Goal: Task Accomplishment & Management: Manage account settings

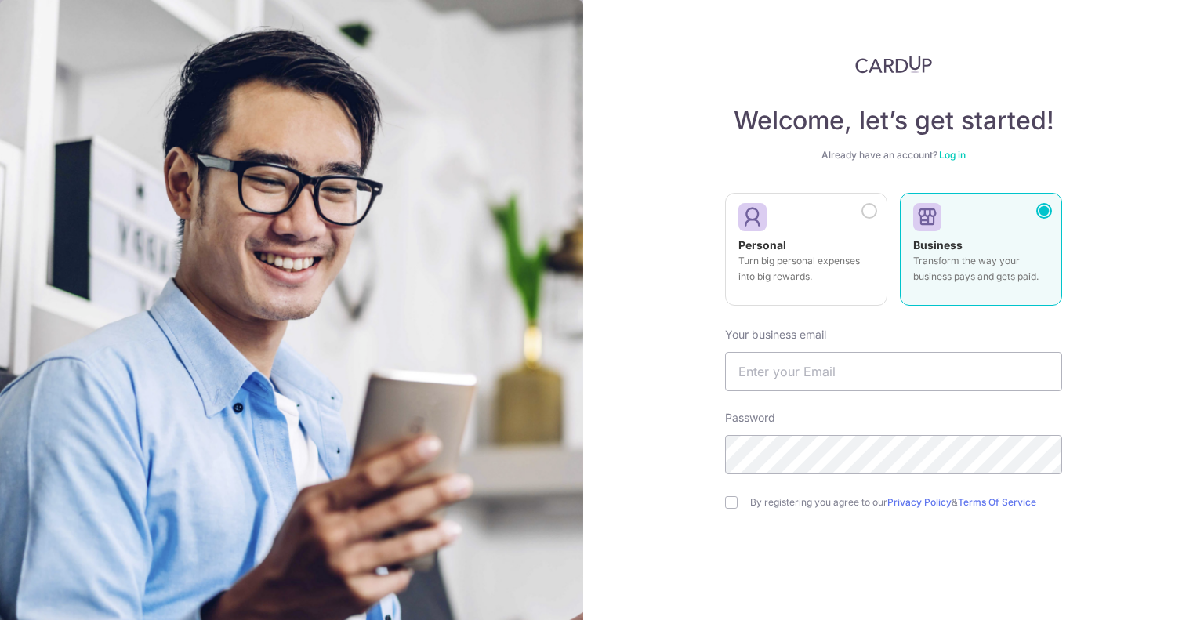
scroll to position [63, 0]
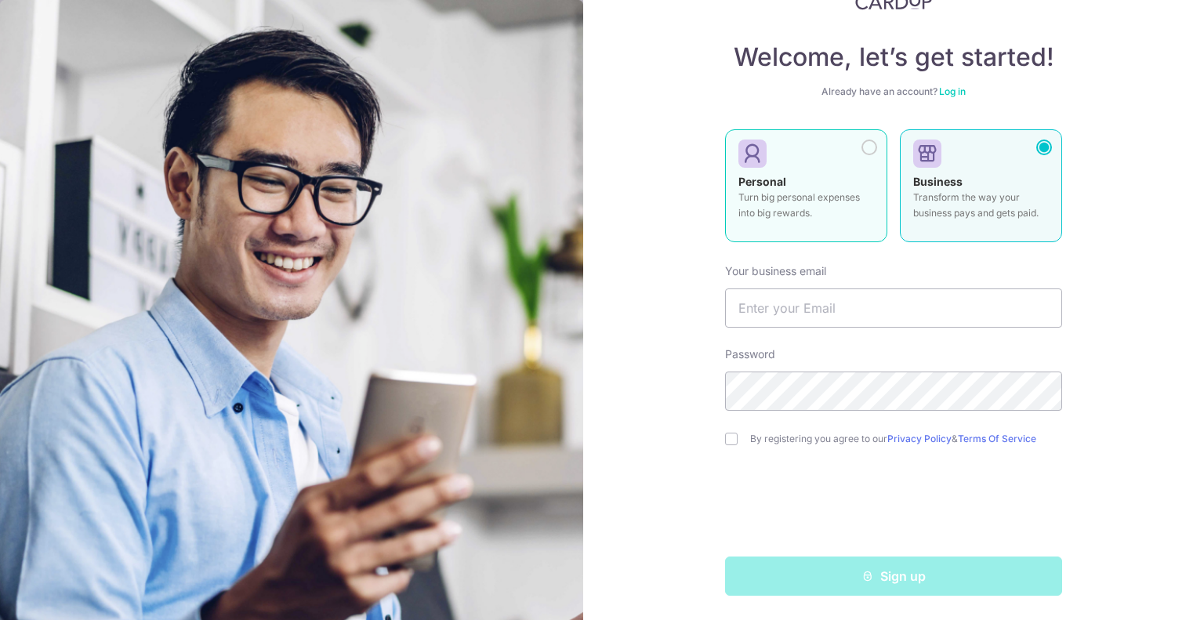
click at [822, 154] on div at bounding box center [799, 155] width 123 height 24
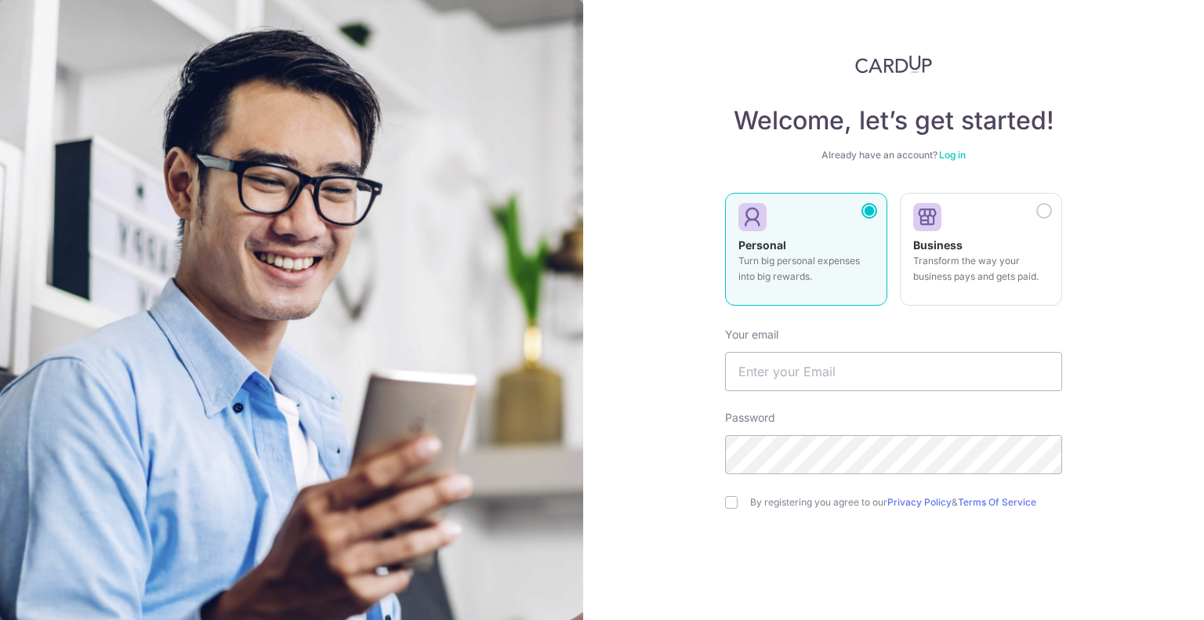
scroll to position [63, 0]
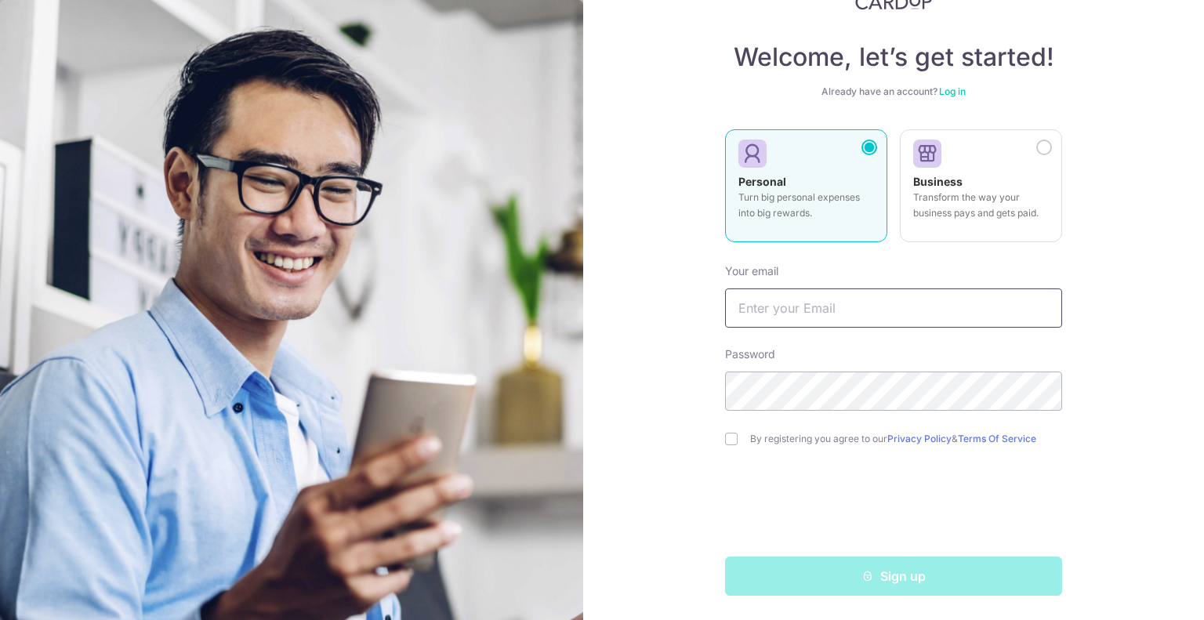
click at [786, 309] on input "text" at bounding box center [893, 307] width 337 height 39
type input "[EMAIL_ADDRESS][DOMAIN_NAME]"
click at [726, 437] on input "checkbox" at bounding box center [731, 439] width 13 height 13
checkbox input "true"
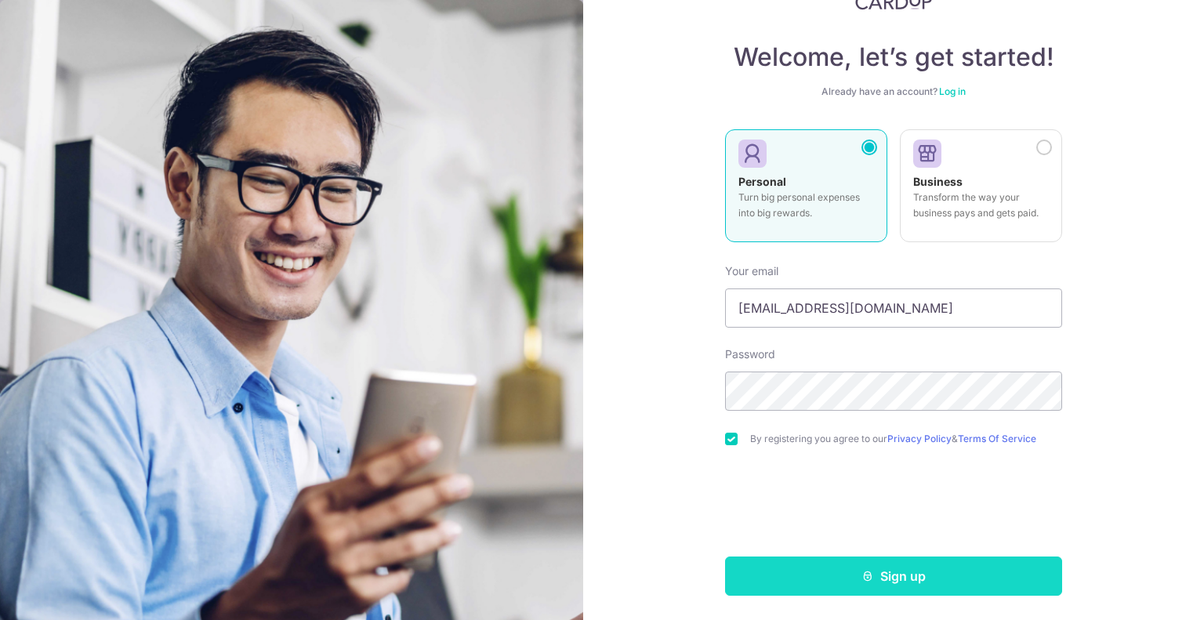
click at [839, 571] on button "Sign up" at bounding box center [893, 576] width 337 height 39
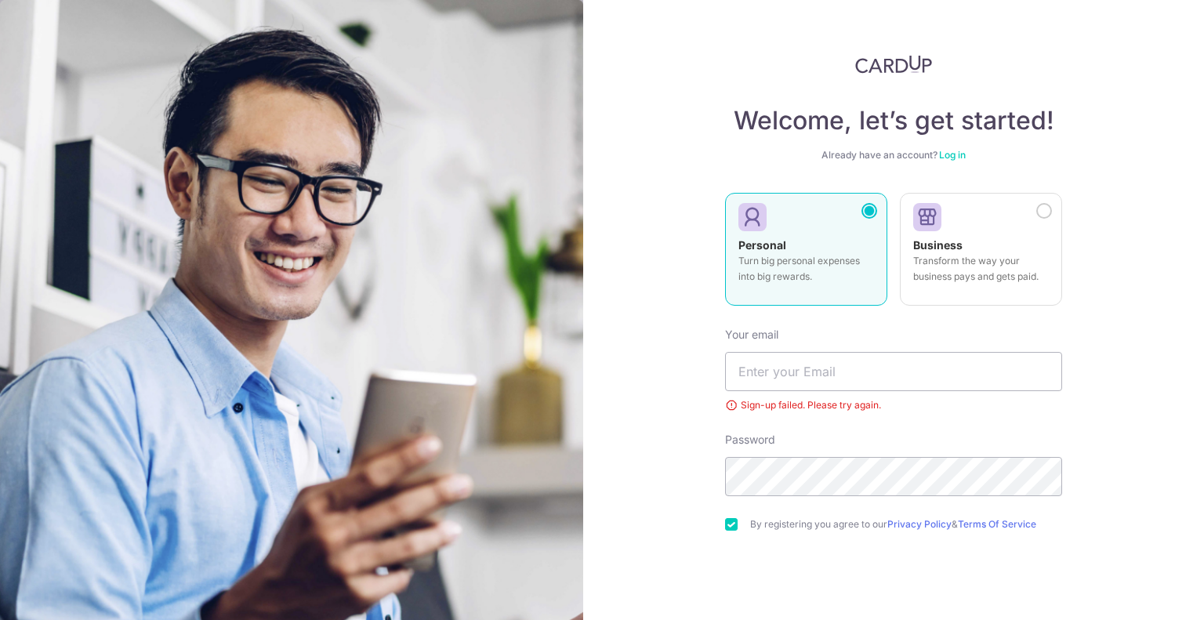
scroll to position [24, 0]
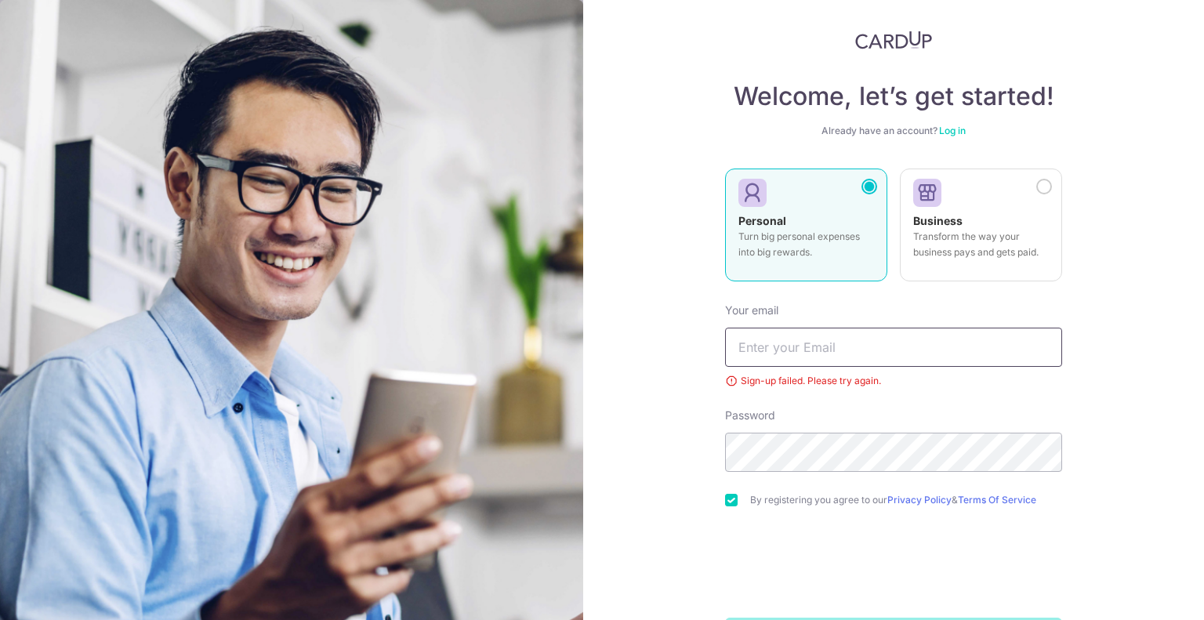
type input "[EMAIL_ADDRESS][DOMAIN_NAME]"
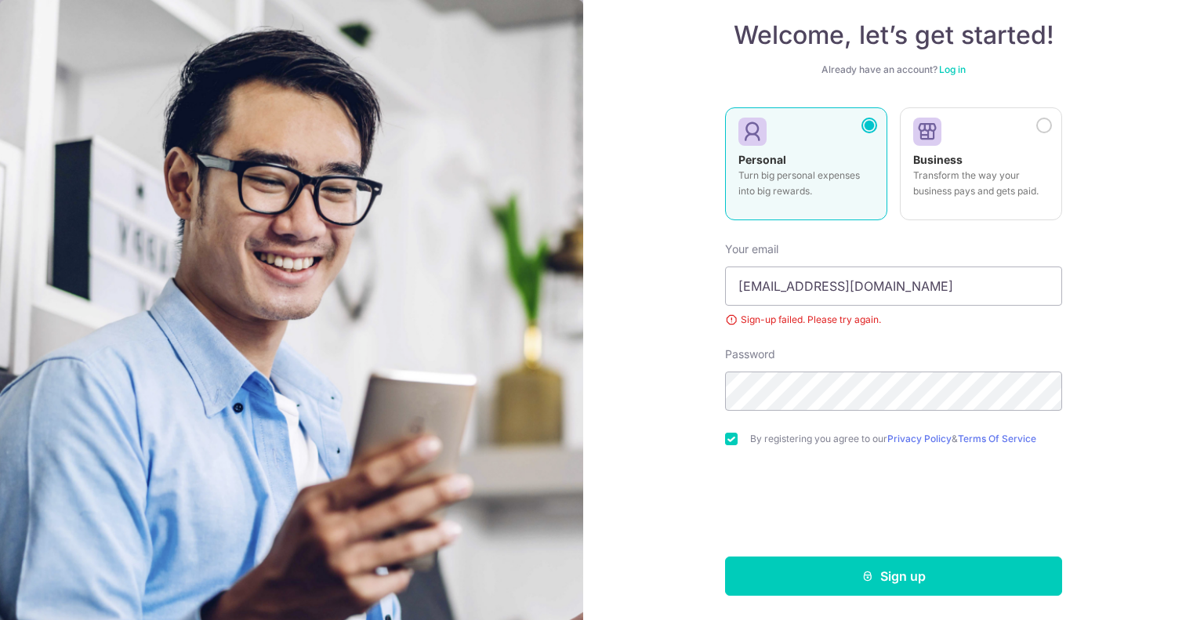
scroll to position [85, 0]
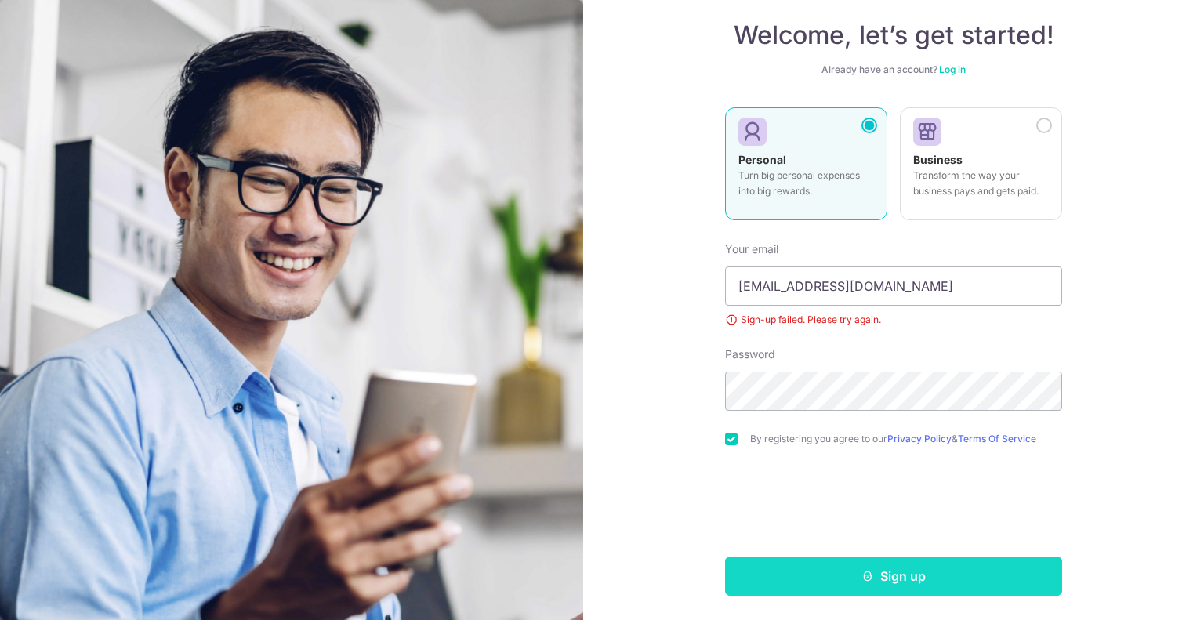
click at [766, 582] on button "Sign up" at bounding box center [893, 576] width 337 height 39
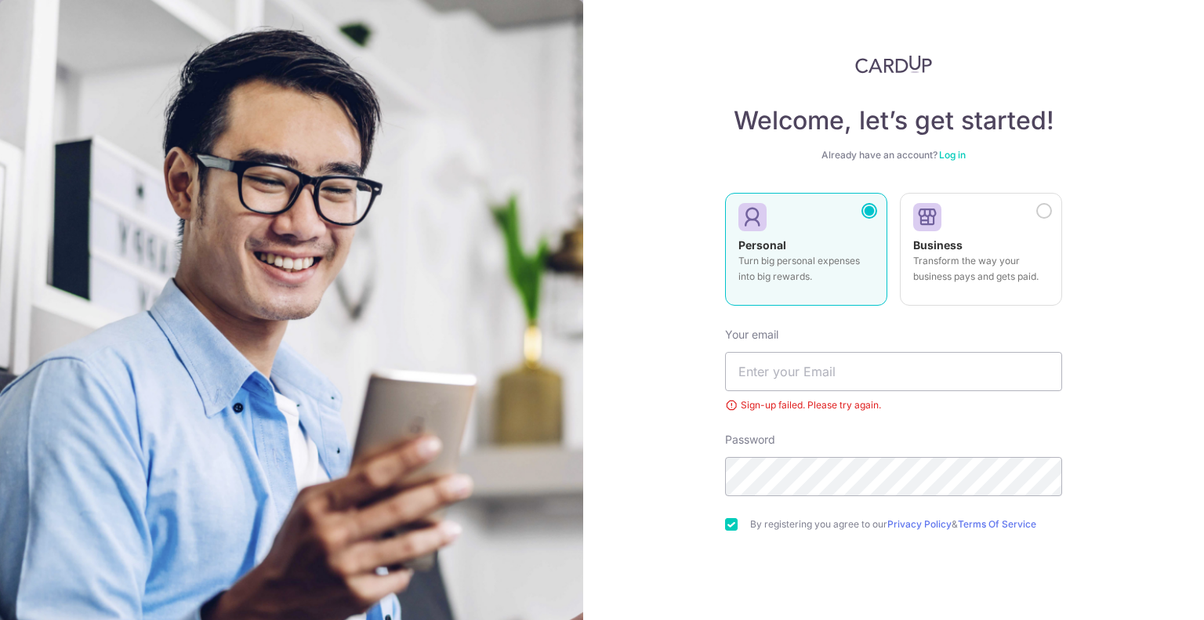
scroll to position [85, 0]
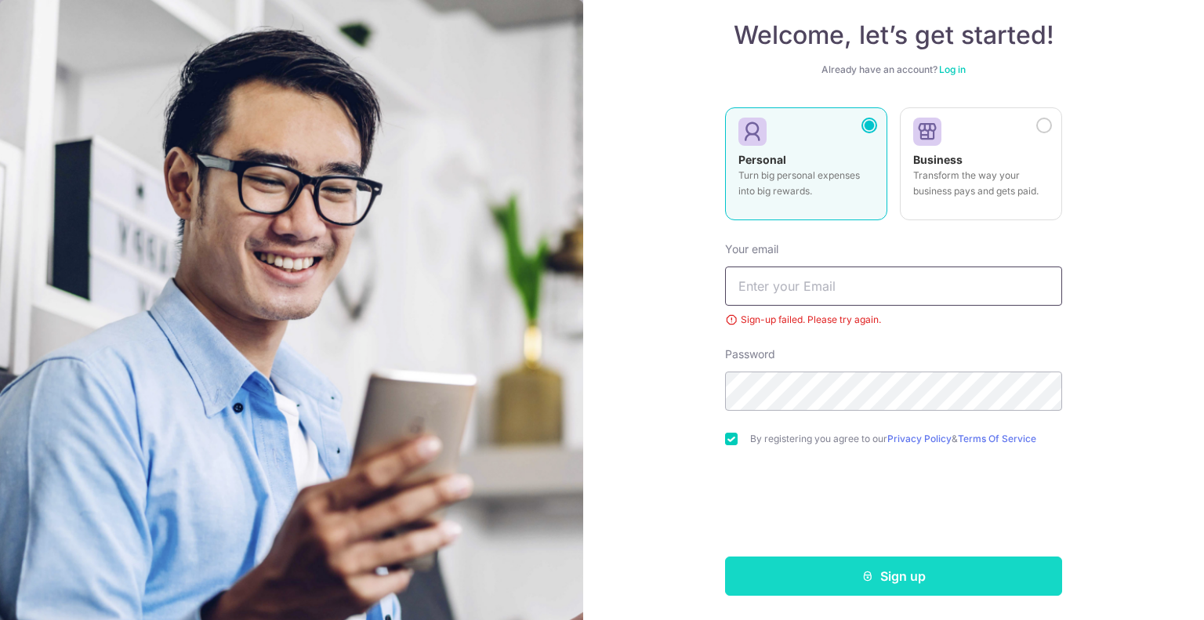
type input "[EMAIL_ADDRESS][DOMAIN_NAME]"
click at [796, 582] on button "Sign up" at bounding box center [893, 576] width 337 height 39
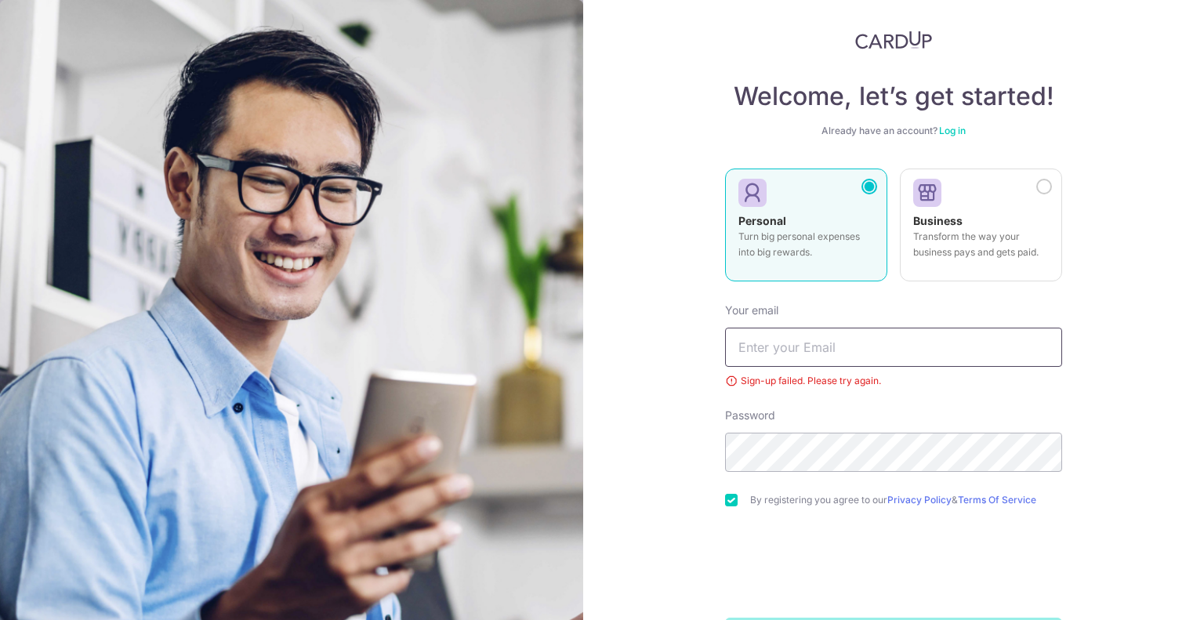
type input "[EMAIL_ADDRESS][DOMAIN_NAME]"
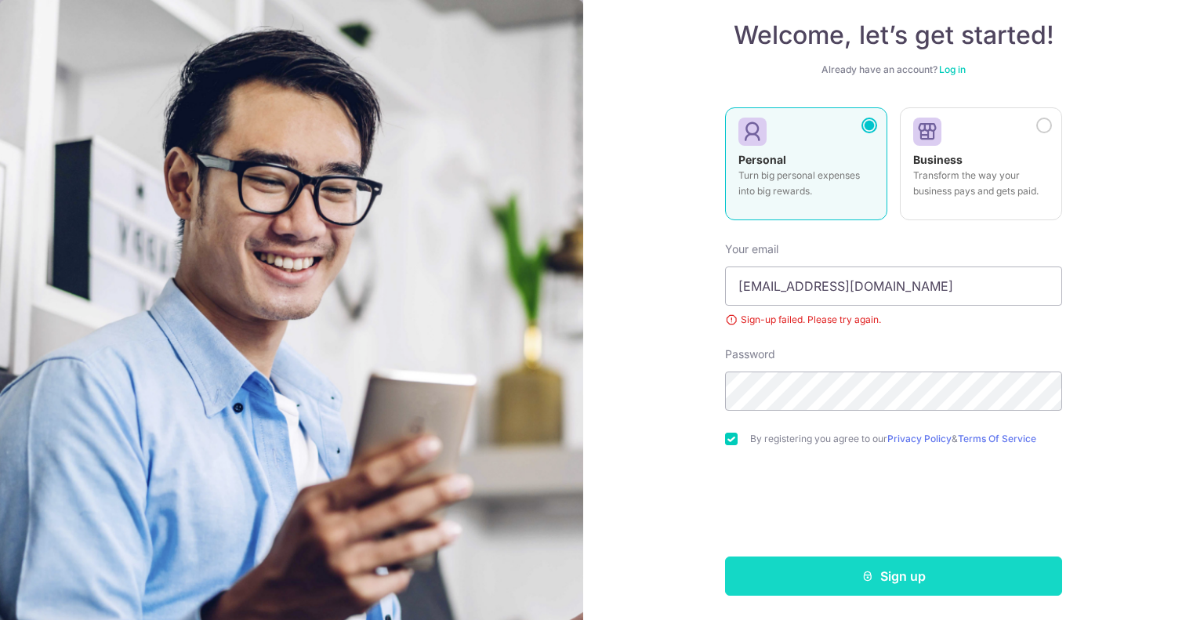
click at [757, 581] on button "Sign up" at bounding box center [893, 576] width 337 height 39
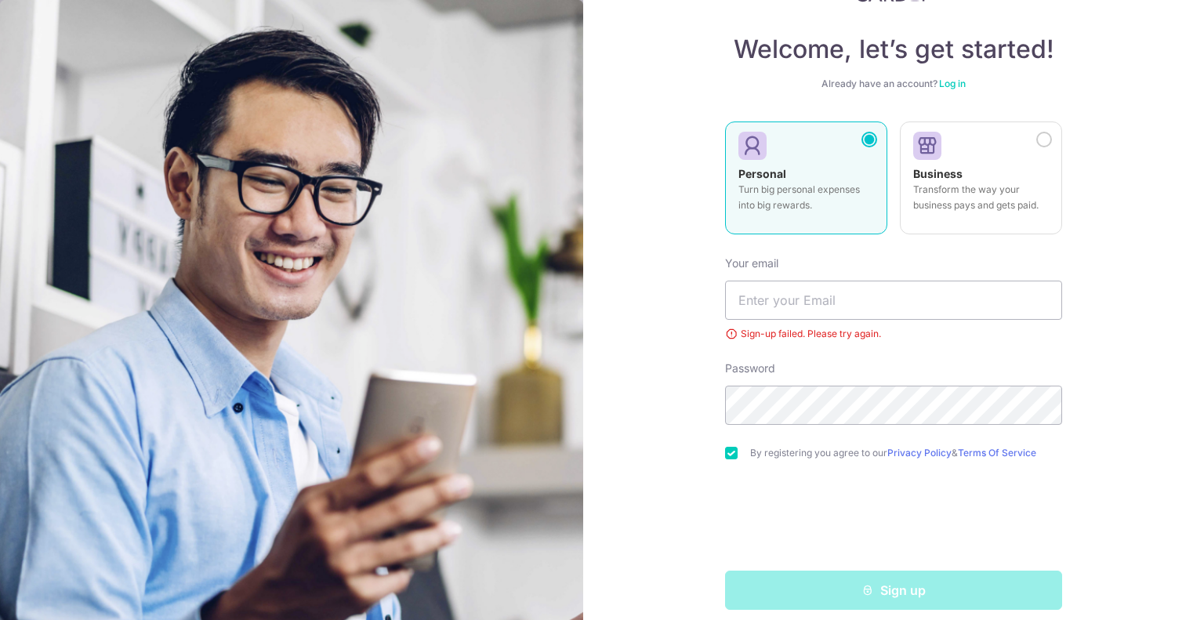
scroll to position [85, 0]
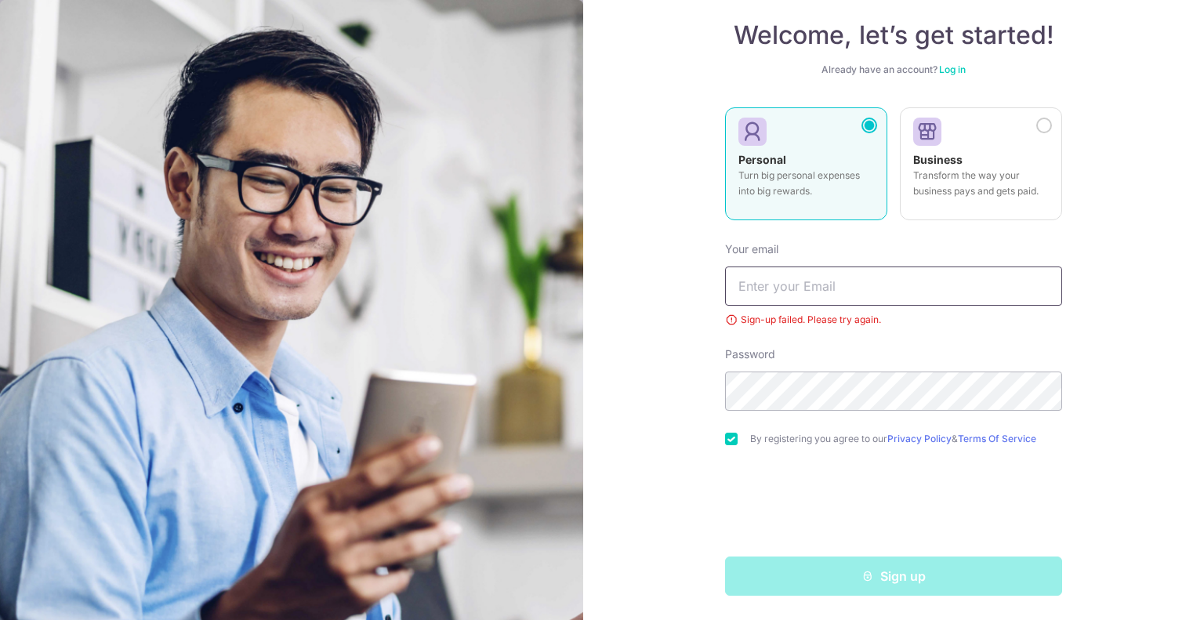
type input "[EMAIL_ADDRESS][DOMAIN_NAME]"
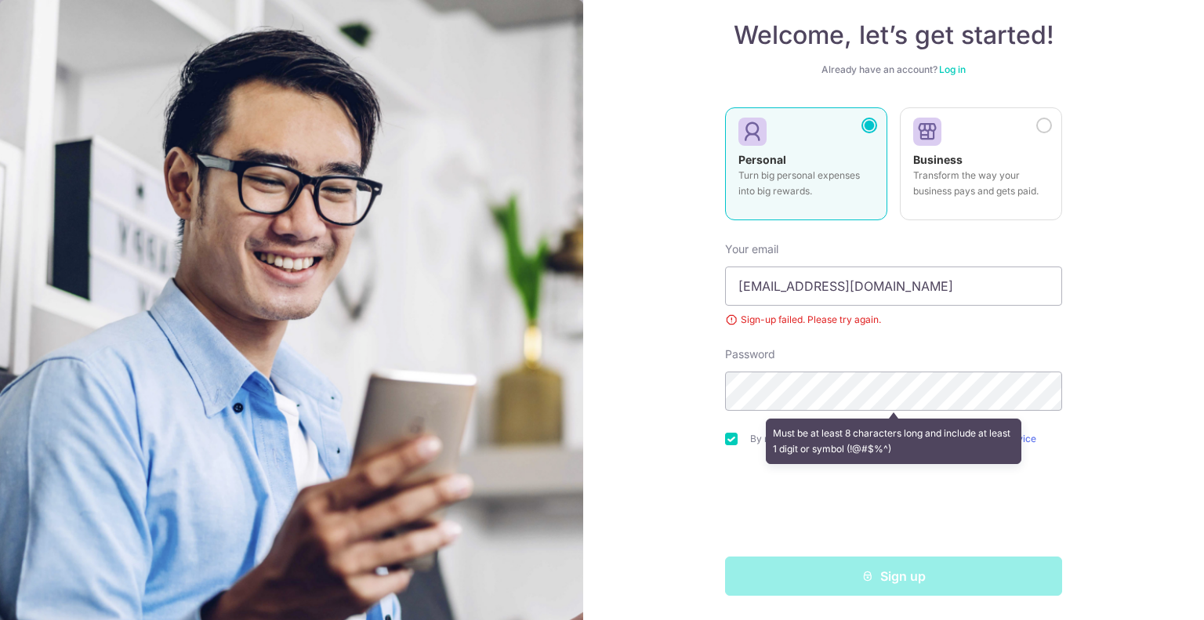
click at [727, 434] on div "Must be at least 8 characters long and include at least 1 digit or symbol (!@#$…" at bounding box center [893, 441] width 337 height 58
click at [727, 440] on div "Must be at least 8 characters long and include at least 1 digit or symbol (!@#$…" at bounding box center [893, 441] width 337 height 58
click at [633, 412] on div "Welcome, let’s get started! Already have an account? Log in Personal Turn big p…" at bounding box center [893, 310] width 621 height 620
click at [728, 438] on div "Must be at least 8 characters long and include at least 1 digit or symbol (!@#$…" at bounding box center [893, 441] width 337 height 58
click at [674, 373] on div "Welcome, let’s get started! Already have an account? Log in Personal Turn big p…" at bounding box center [893, 310] width 621 height 620
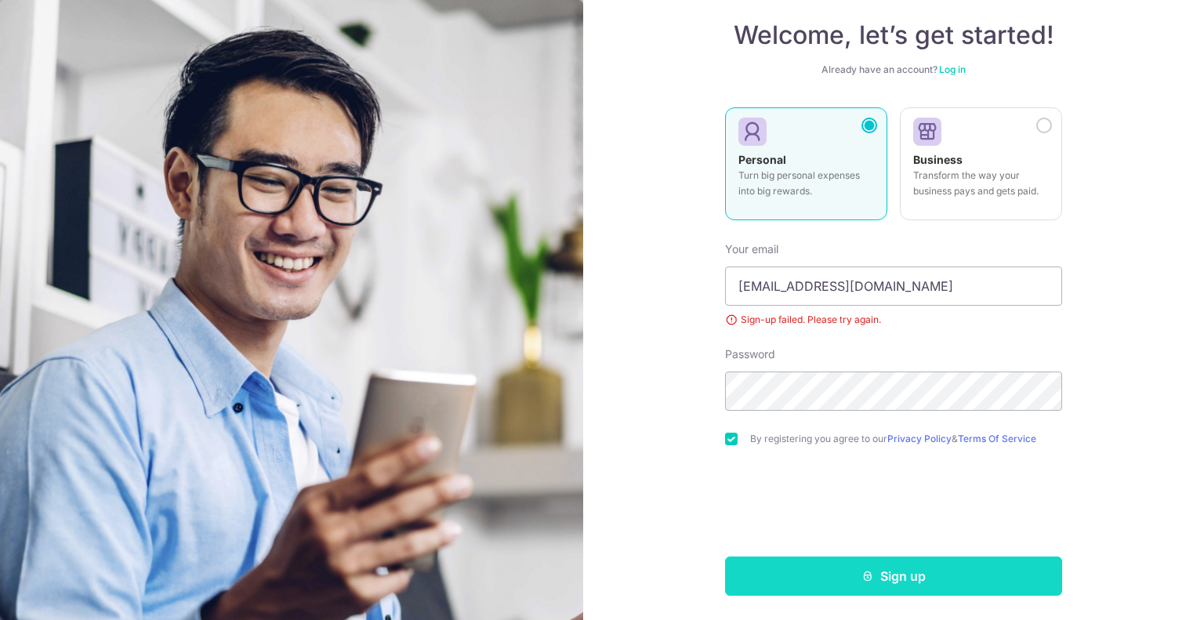
click at [787, 579] on button "Sign up" at bounding box center [893, 576] width 337 height 39
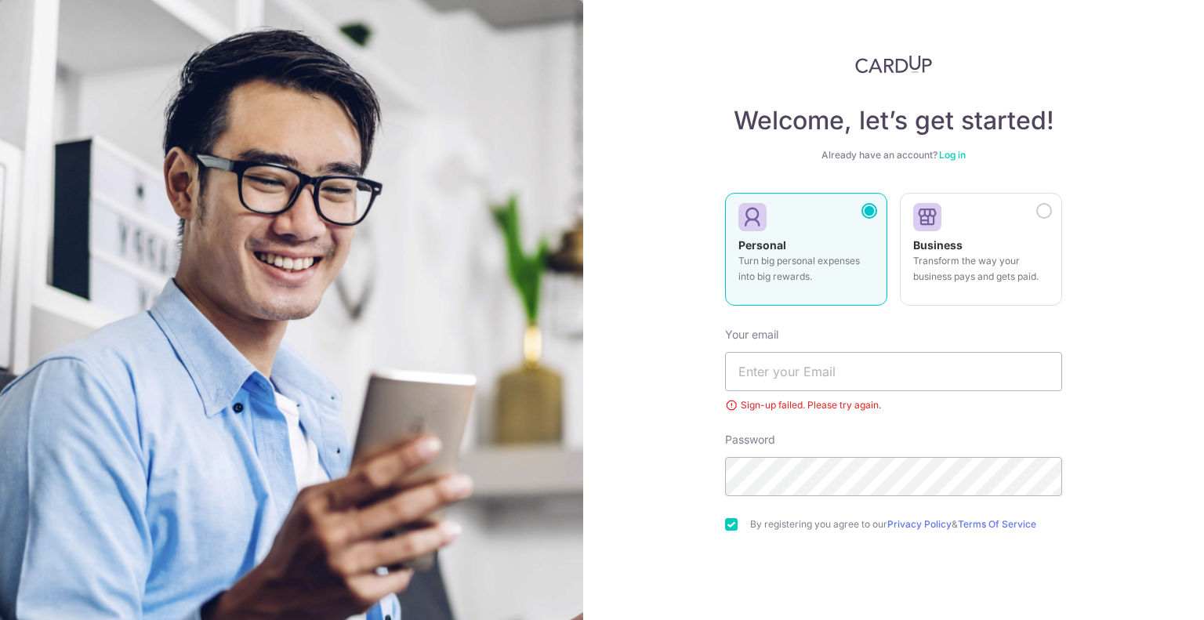
scroll to position [85, 0]
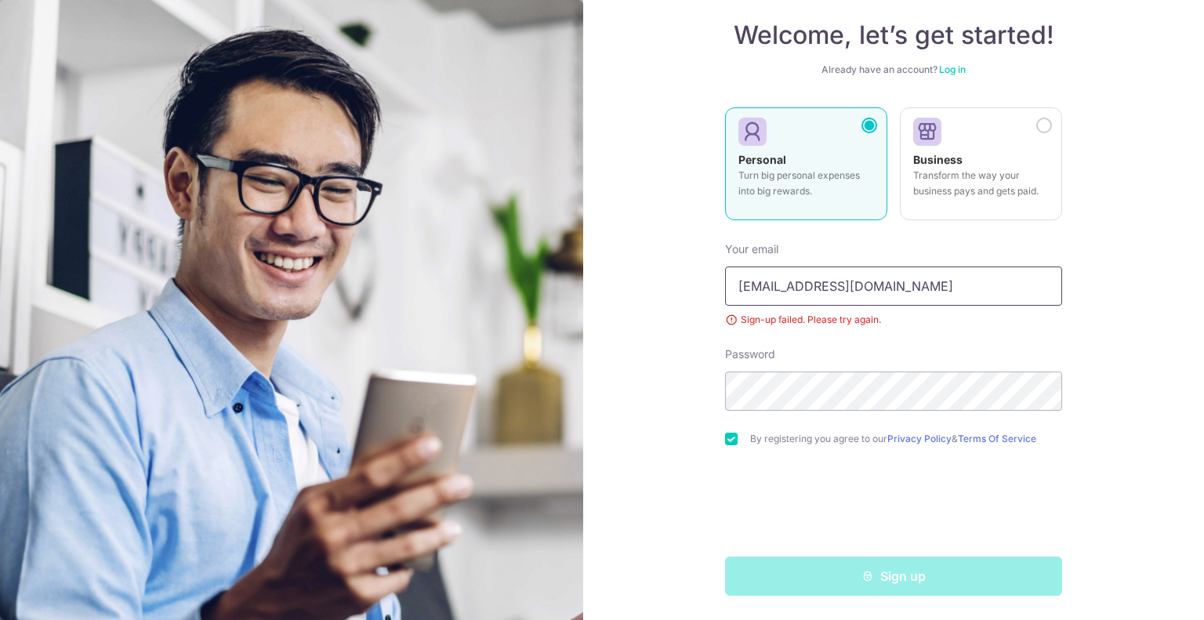
click at [862, 291] on input "[EMAIL_ADDRESS][DOMAIN_NAME]" at bounding box center [893, 286] width 337 height 39
type input "j"
click at [862, 291] on input "text" at bounding box center [893, 286] width 337 height 39
type input "[EMAIL_ADDRESS][DOMAIN_NAME]"
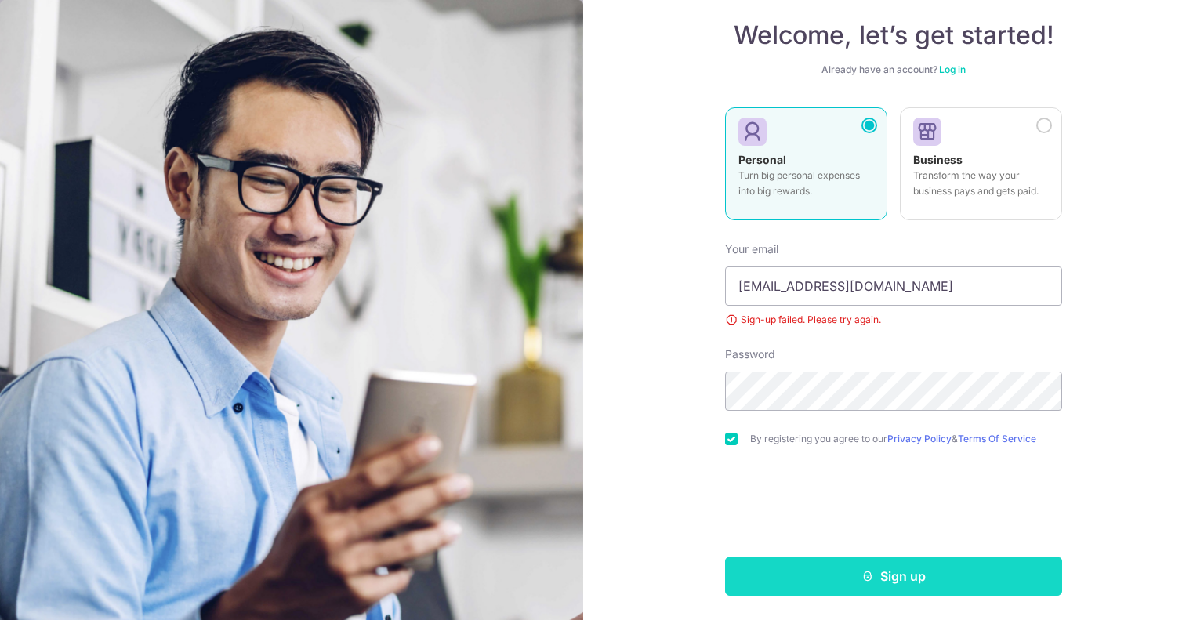
click at [793, 571] on button "Sign up" at bounding box center [893, 576] width 337 height 39
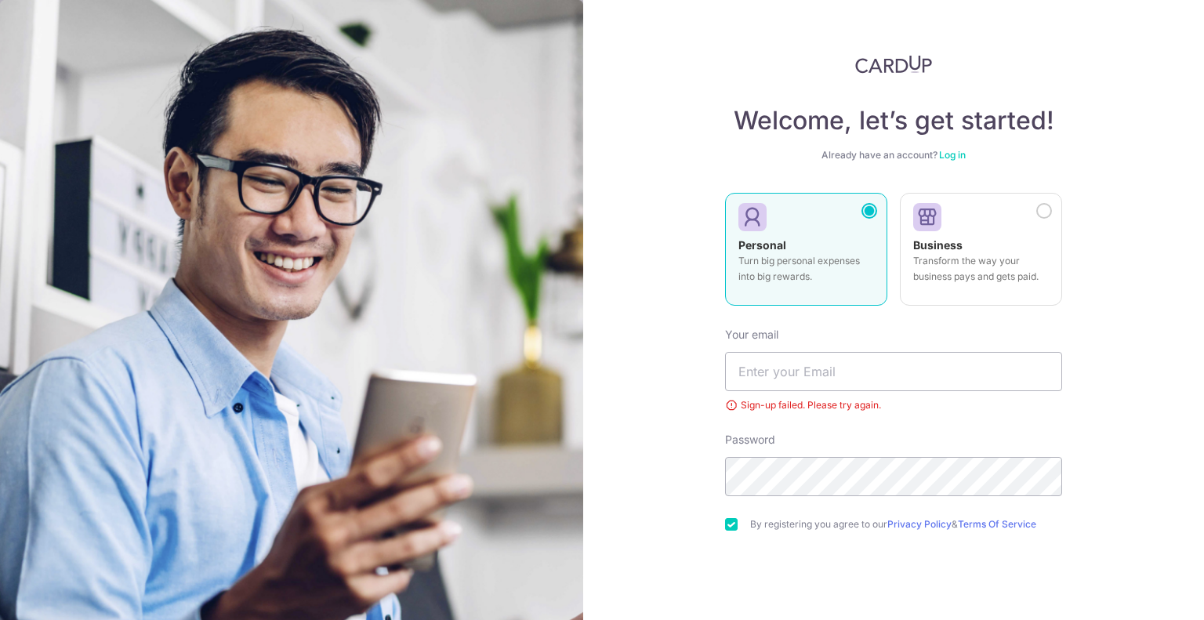
scroll to position [24, 0]
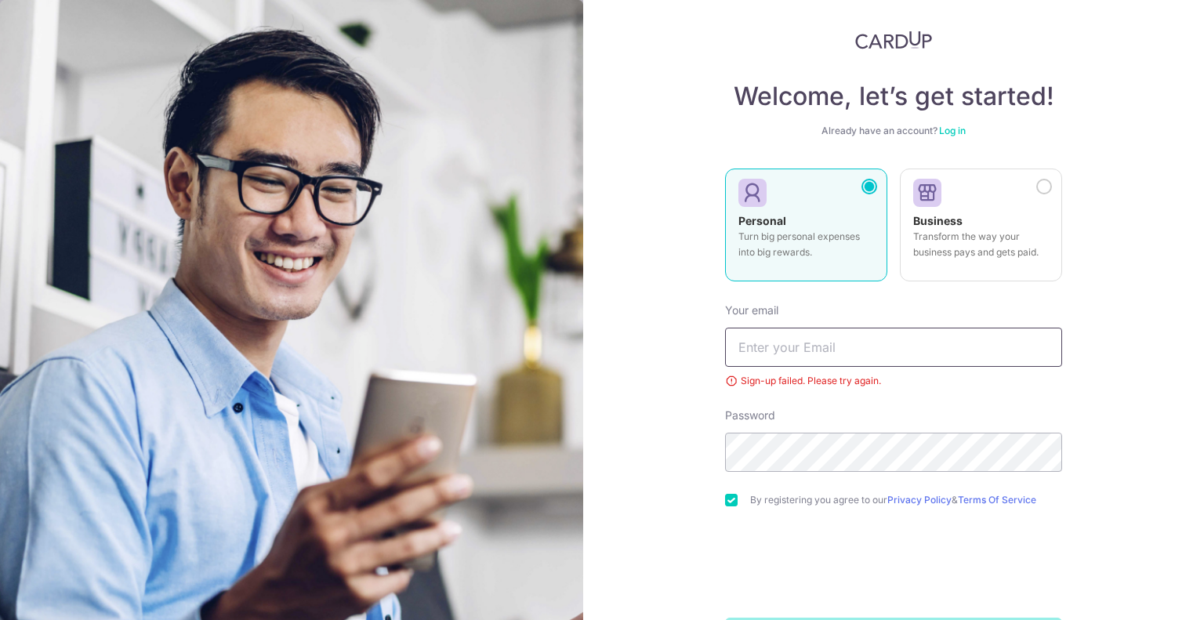
type input "[EMAIL_ADDRESS][DOMAIN_NAME]"
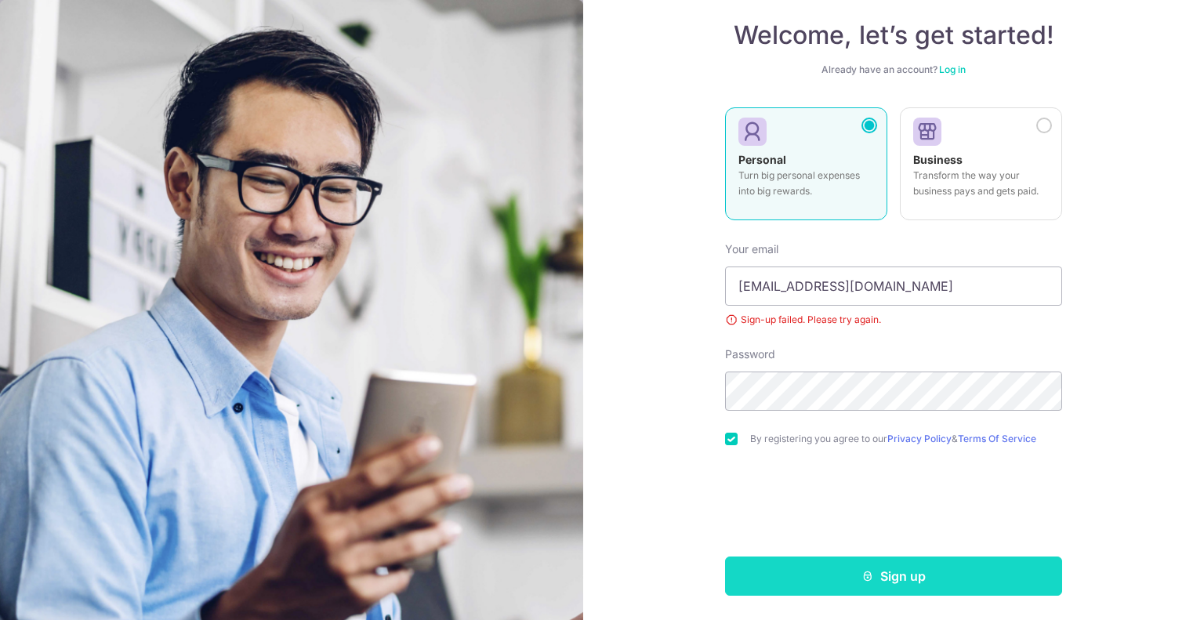
click at [748, 573] on button "Sign up" at bounding box center [893, 576] width 337 height 39
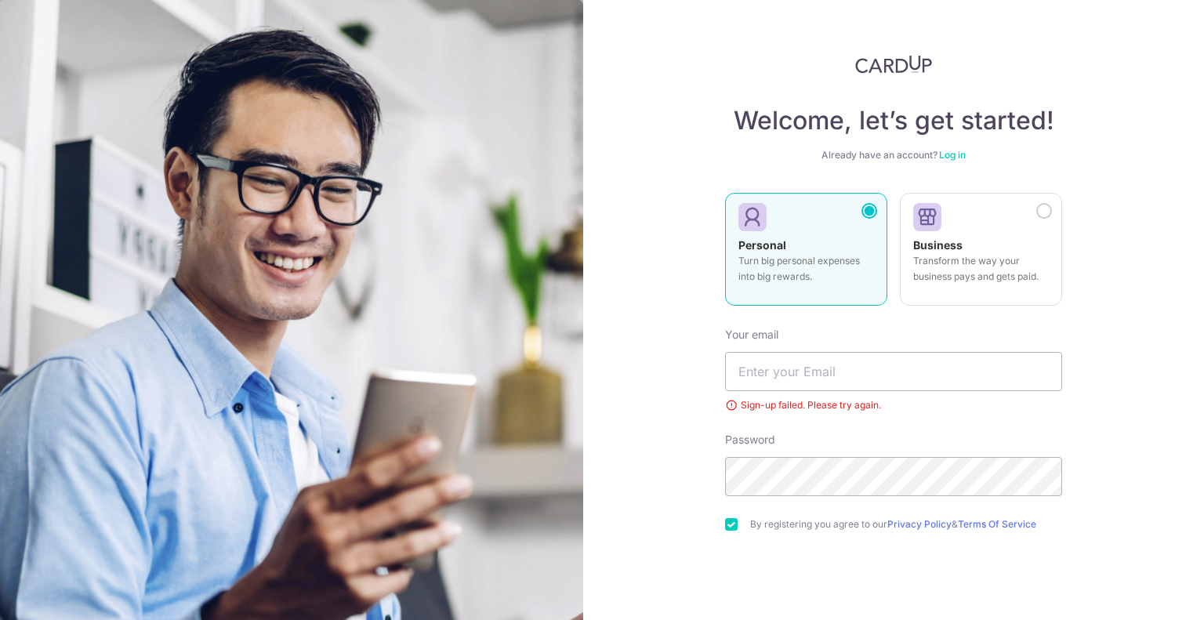
scroll to position [85, 0]
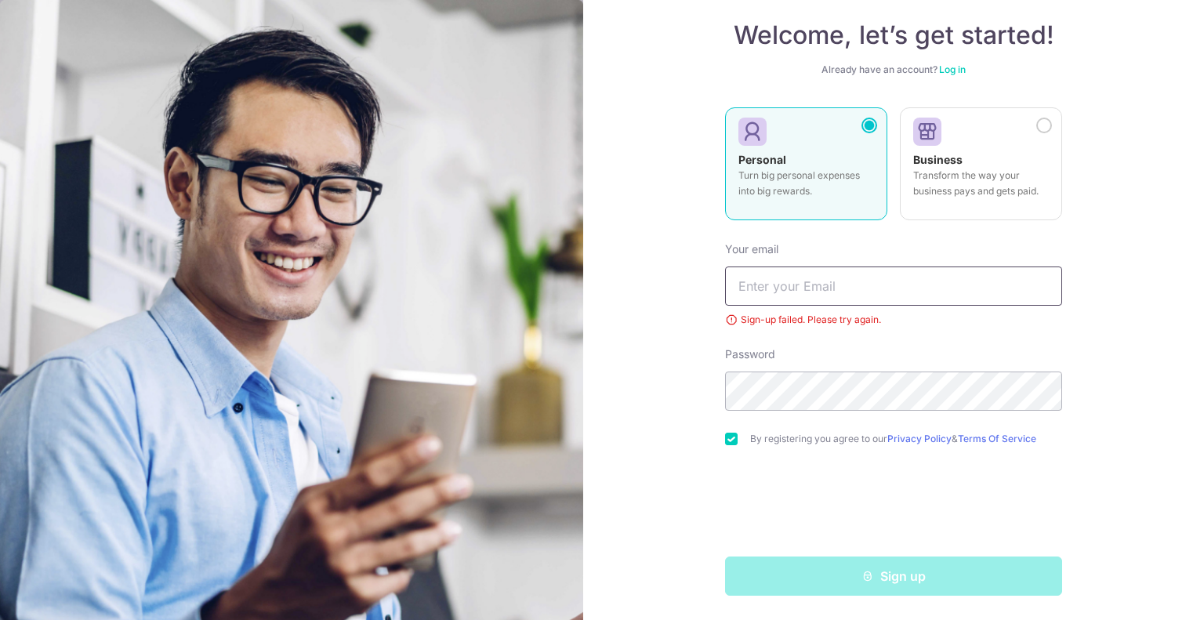
type input "[EMAIL_ADDRESS][DOMAIN_NAME]"
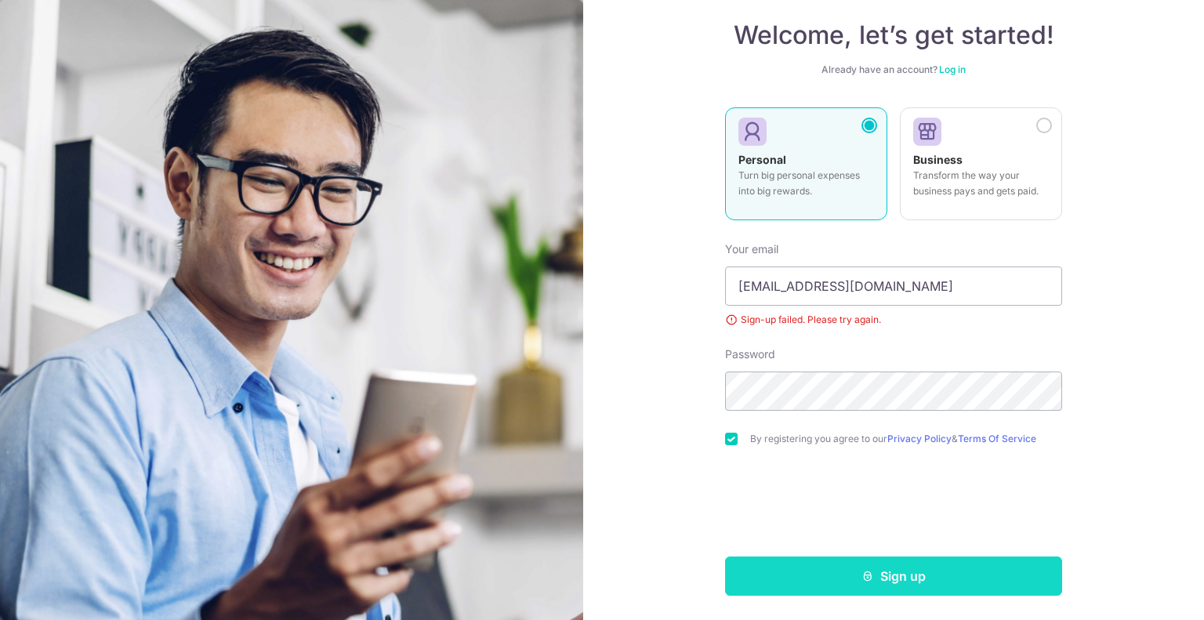
click at [786, 577] on button "Sign up" at bounding box center [893, 576] width 337 height 39
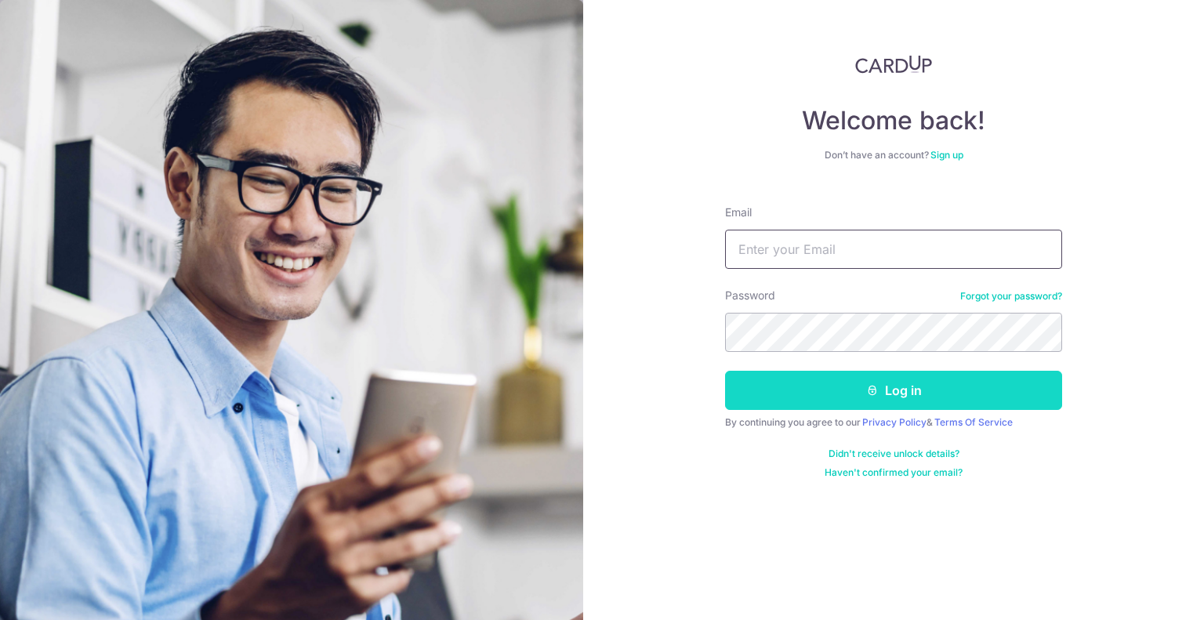
type input "[EMAIL_ADDRESS][DOMAIN_NAME]"
click at [815, 391] on button "Log in" at bounding box center [893, 390] width 337 height 39
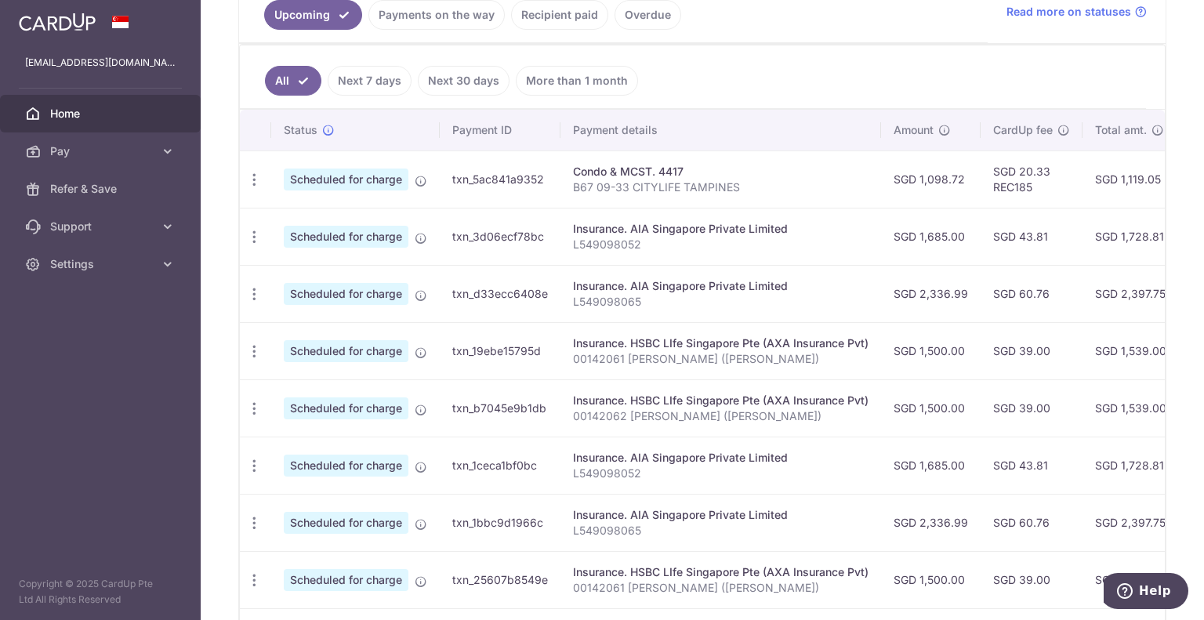
scroll to position [376, 0]
click at [251, 172] on icon "button" at bounding box center [254, 178] width 16 height 16
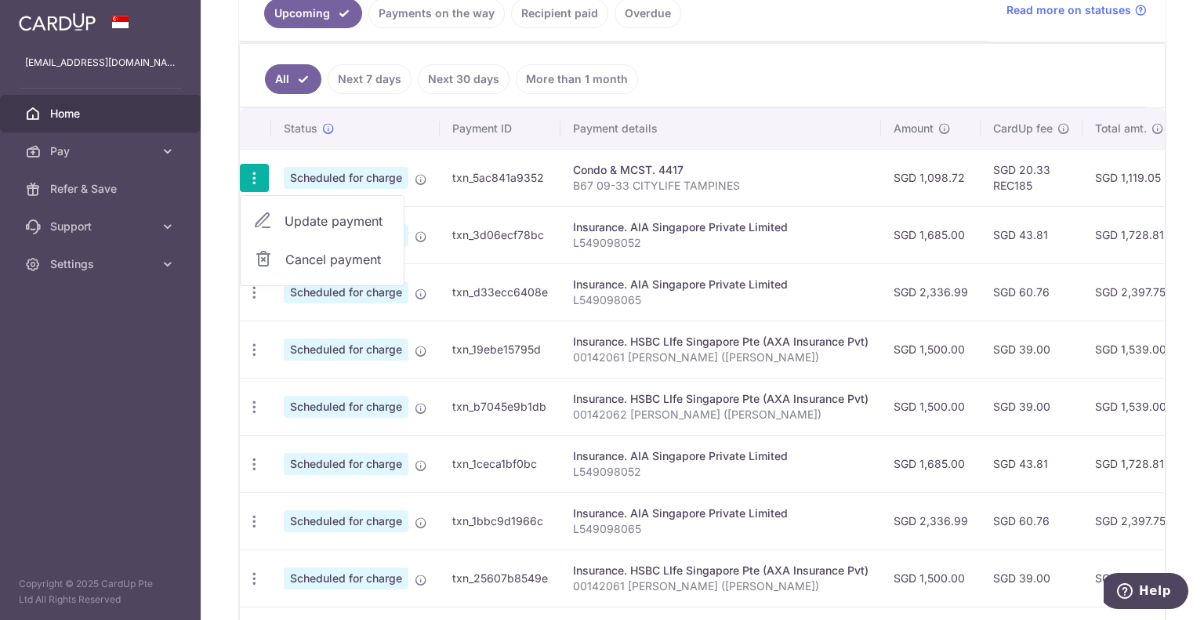
click at [310, 220] on span "Update payment" at bounding box center [338, 221] width 107 height 19
radio input "true"
type input "1,098.72"
type input "29/10/2025"
type input "B67 09-33 CITYLIFE TAMPINES"
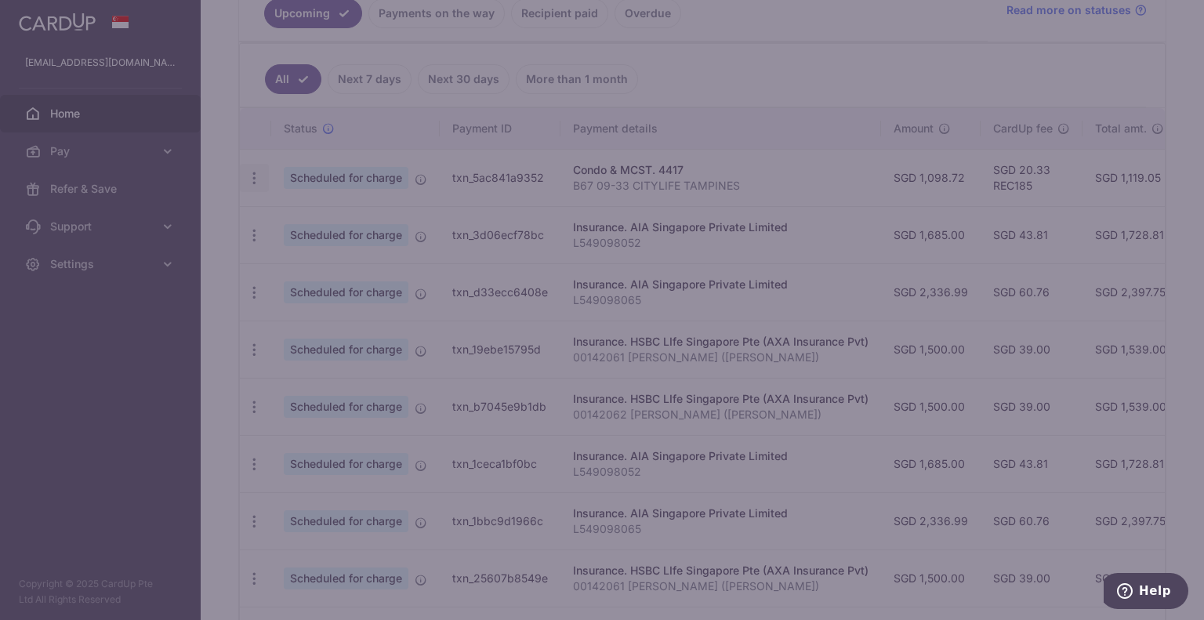
type input "REC185"
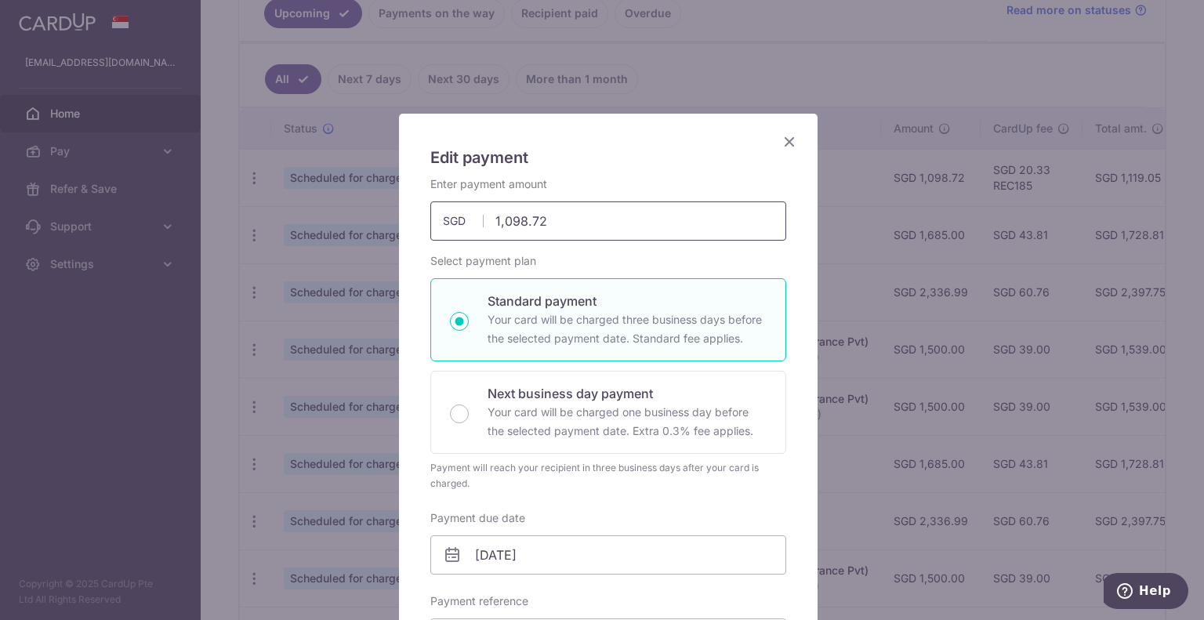
click at [561, 225] on input "1,098.72" at bounding box center [608, 220] width 356 height 39
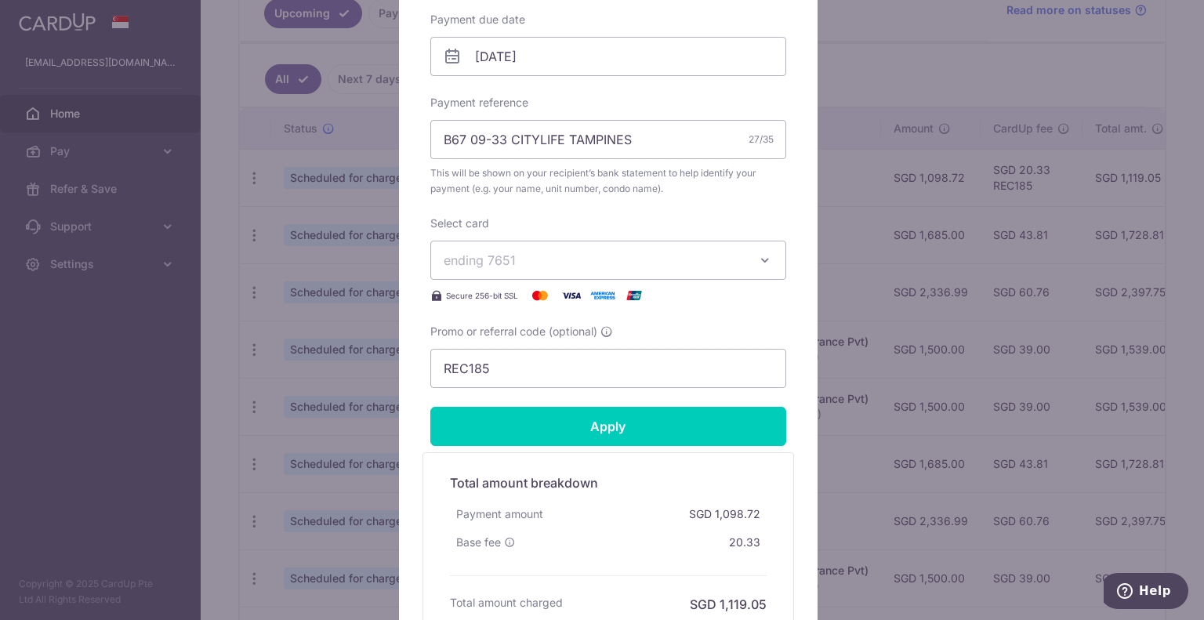
scroll to position [499, 0]
type input "1,121.61"
click at [443, 57] on icon at bounding box center [452, 56] width 19 height 19
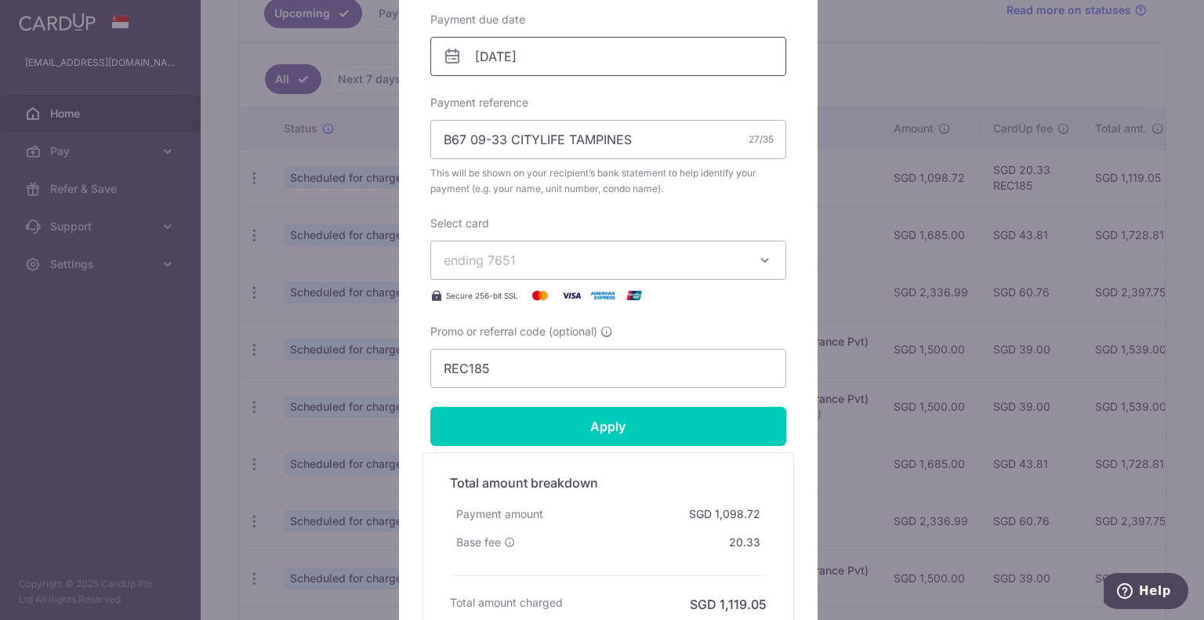
click at [484, 53] on input "29/10/2025" at bounding box center [608, 56] width 356 height 39
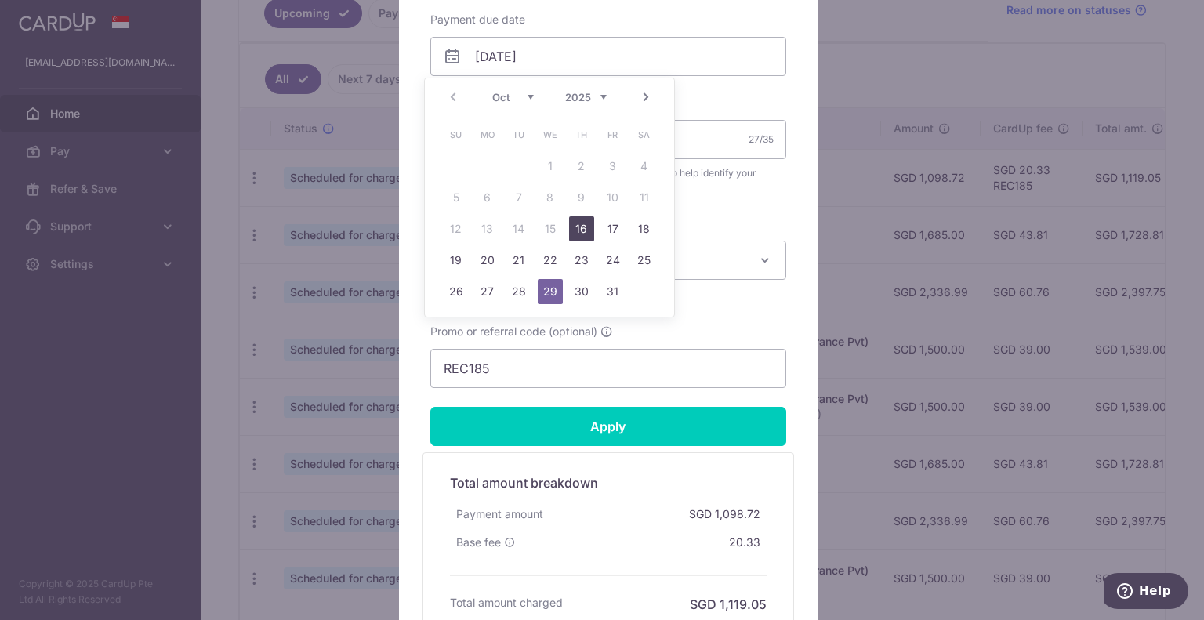
click at [581, 227] on link "16" at bounding box center [581, 228] width 25 height 25
type input "[DATE]"
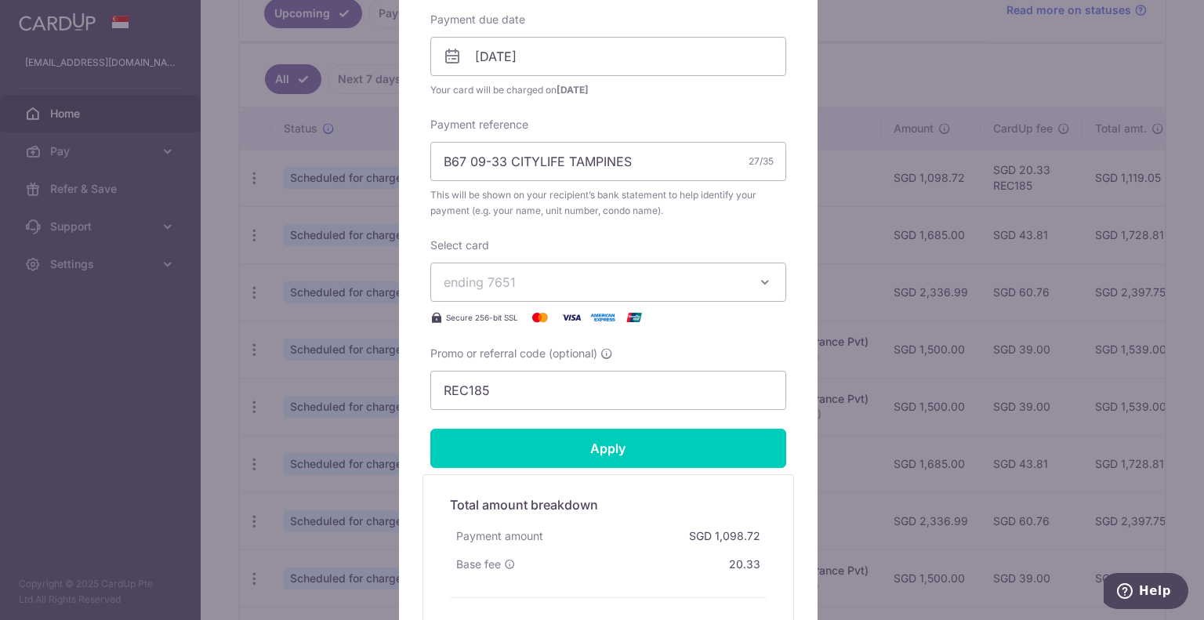
click at [658, 281] on span "ending 7651" at bounding box center [594, 282] width 301 height 19
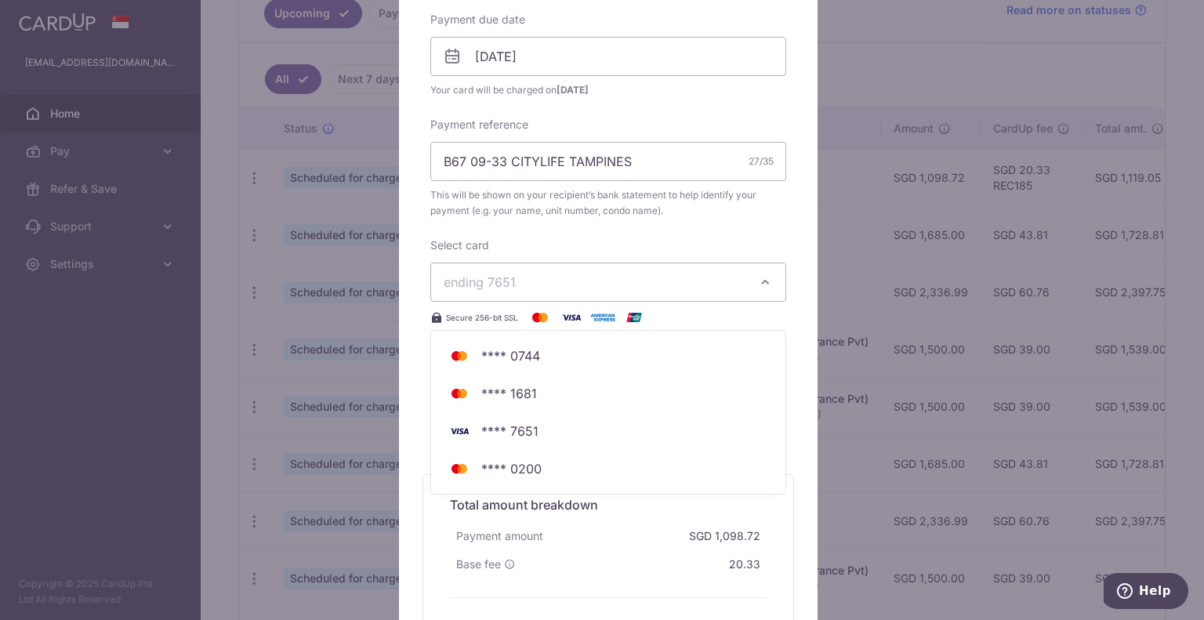
click at [499, 282] on span "ending 7651" at bounding box center [480, 282] width 72 height 16
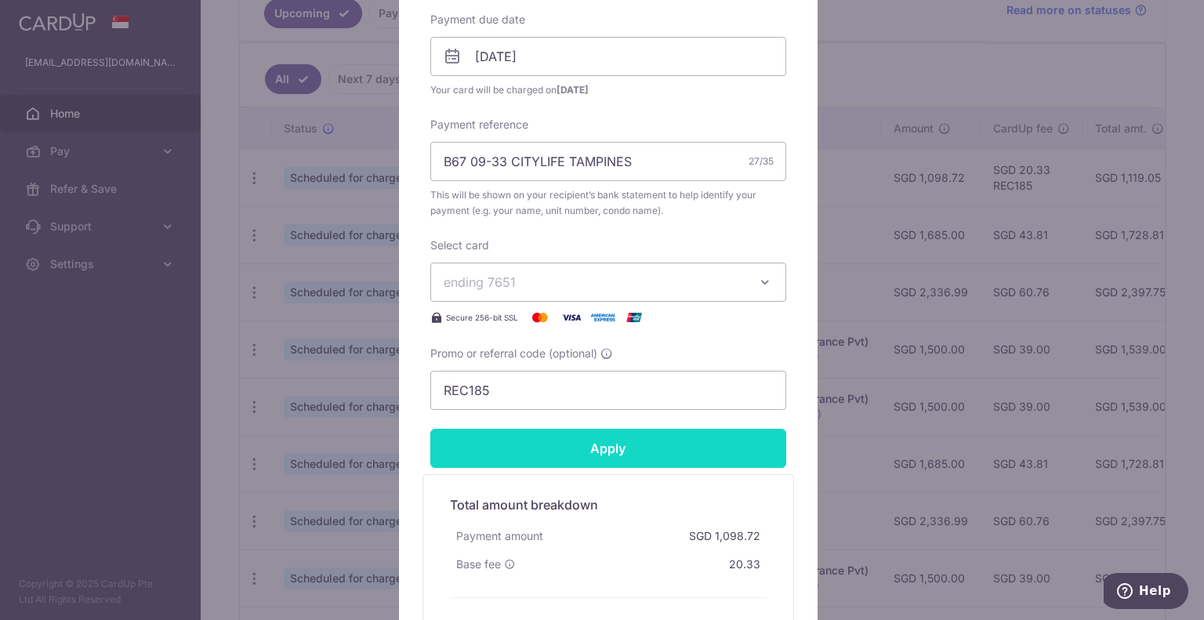
click at [502, 444] on input "Apply" at bounding box center [608, 448] width 356 height 39
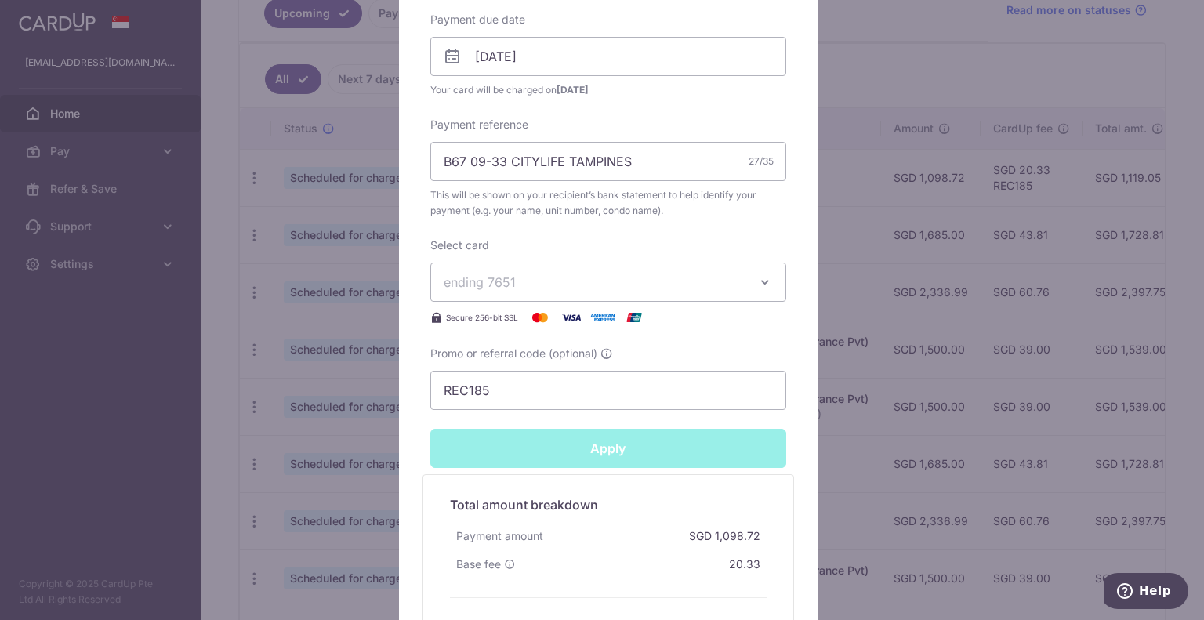
type input "Successfully Applied"
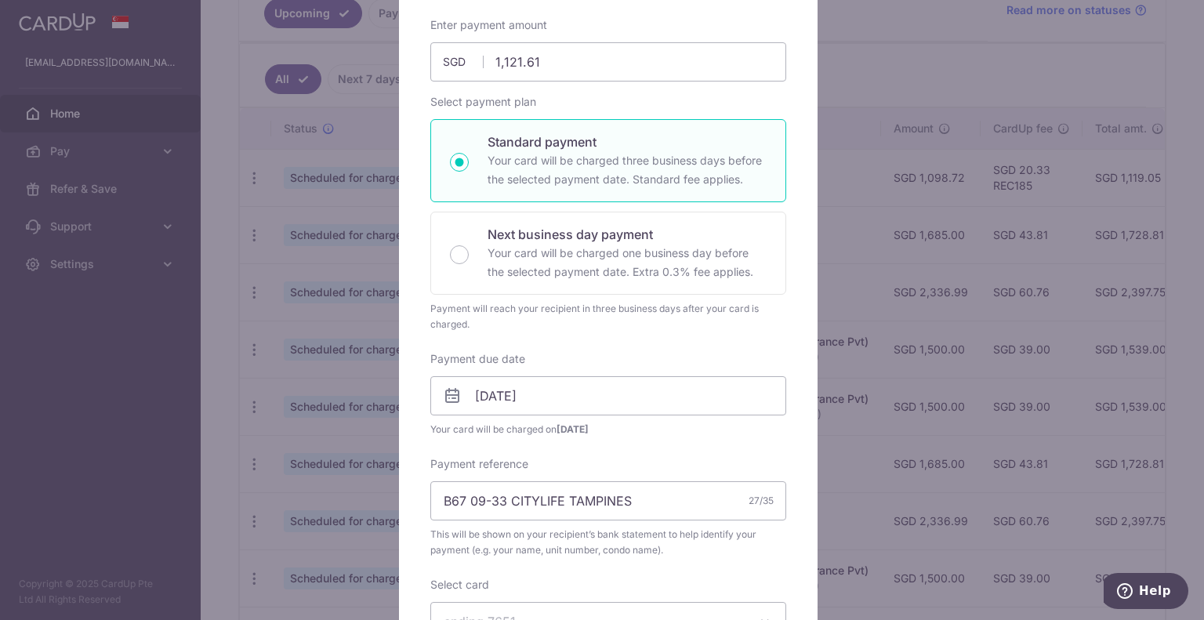
scroll to position [0, 0]
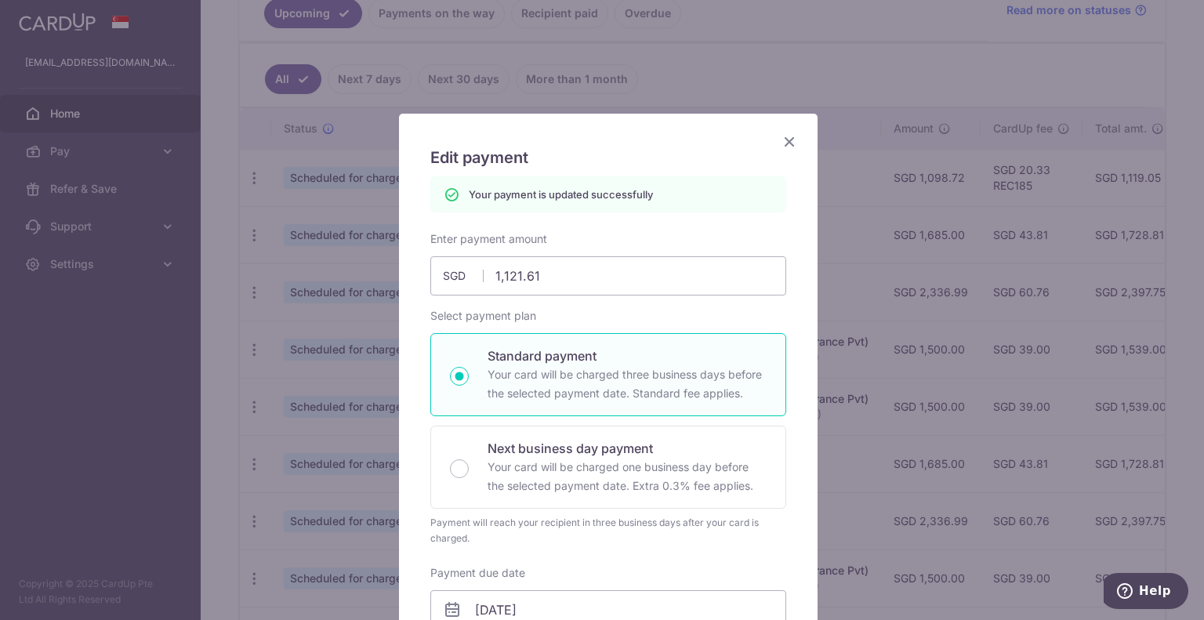
click at [784, 140] on icon "Close" at bounding box center [789, 142] width 19 height 20
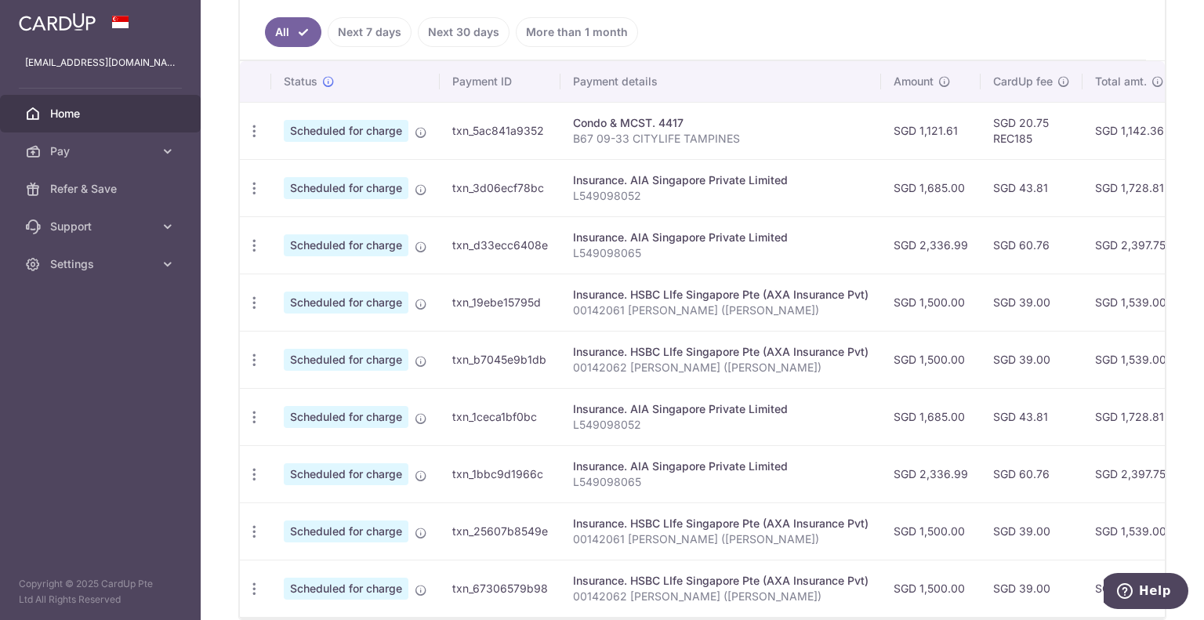
scroll to position [426, 0]
